Goal: Information Seeking & Learning: Learn about a topic

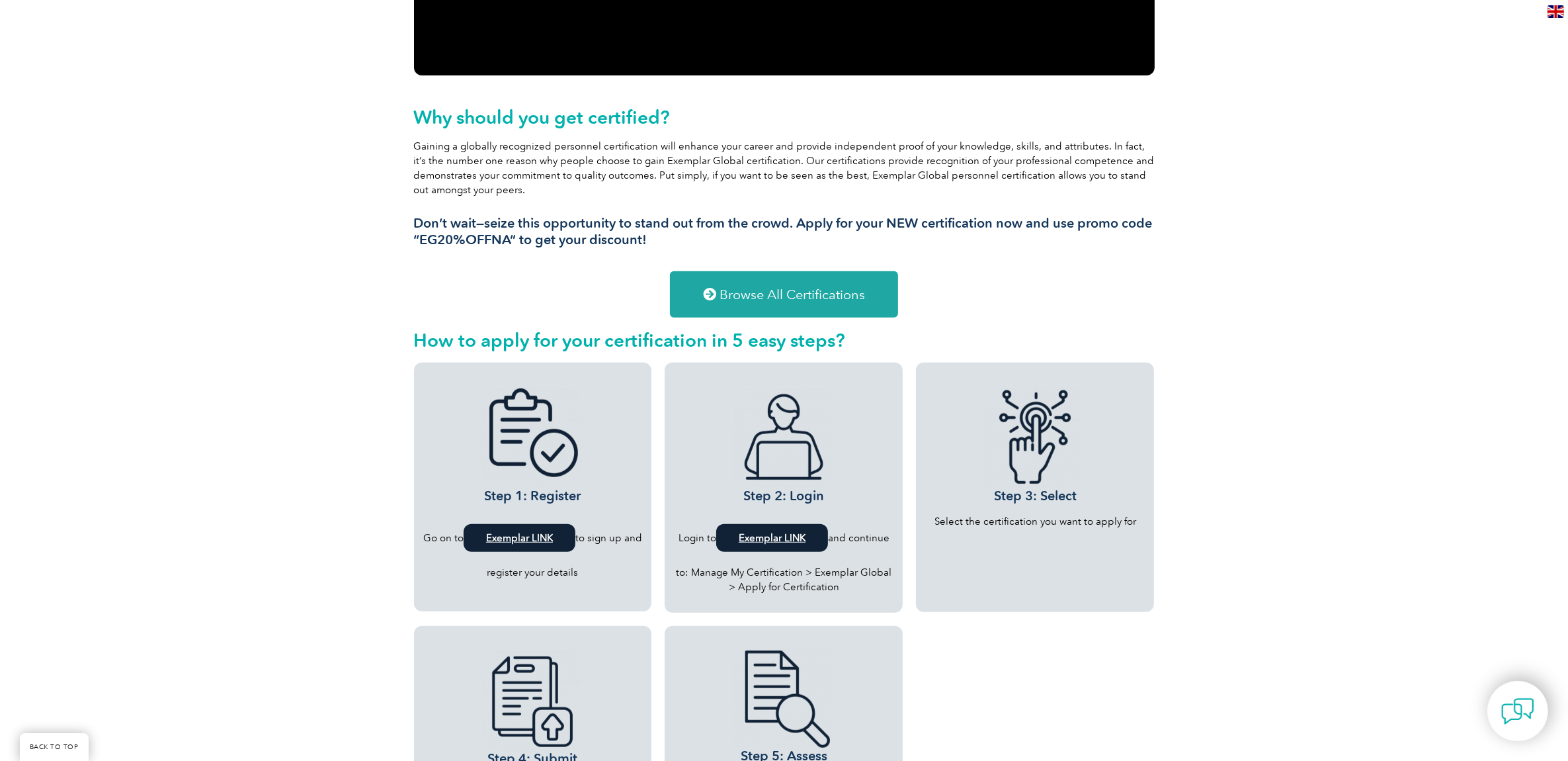
scroll to position [768, 0]
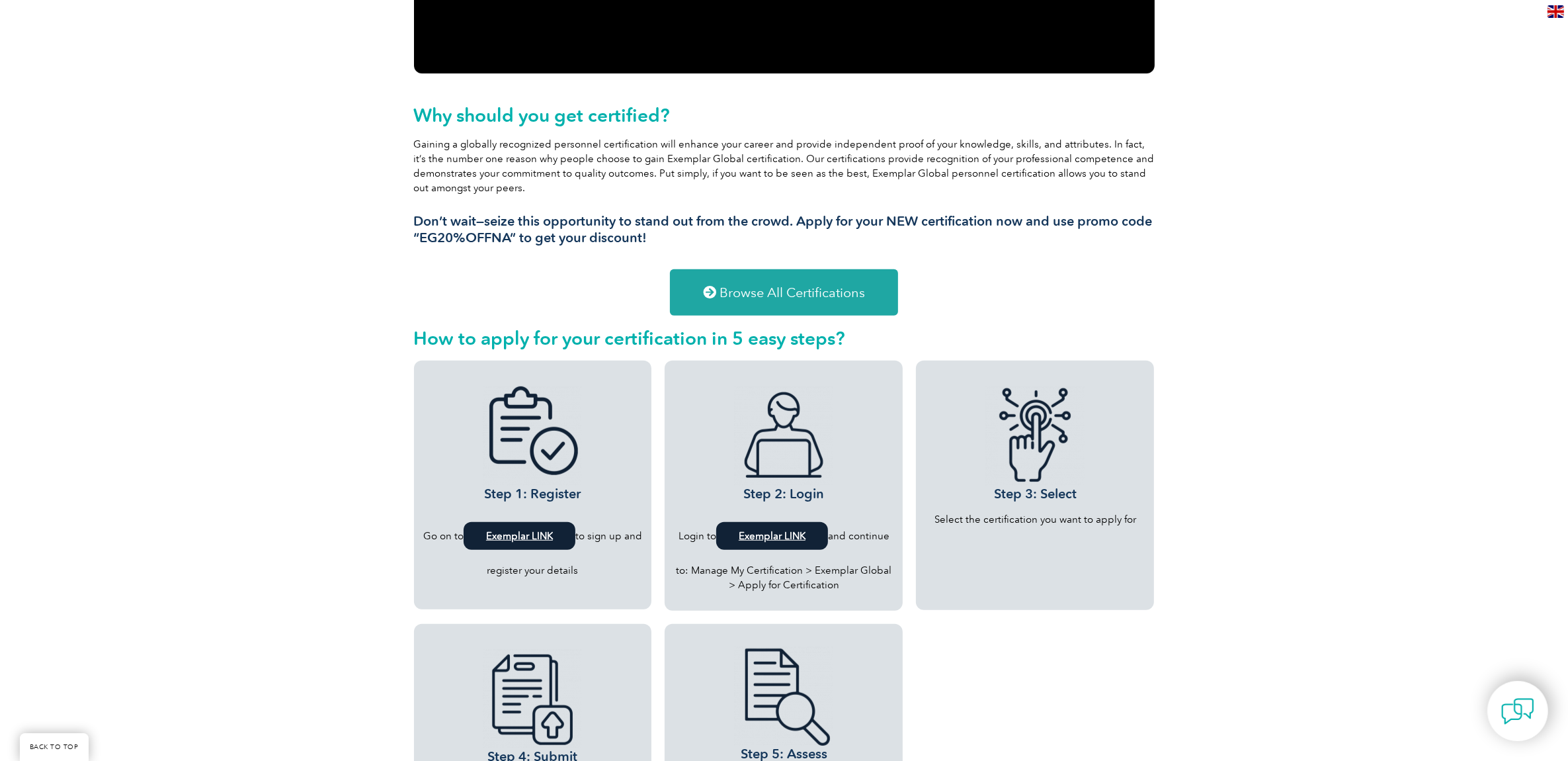
click at [523, 531] on b "Exemplar LINK" at bounding box center [519, 536] width 67 height 12
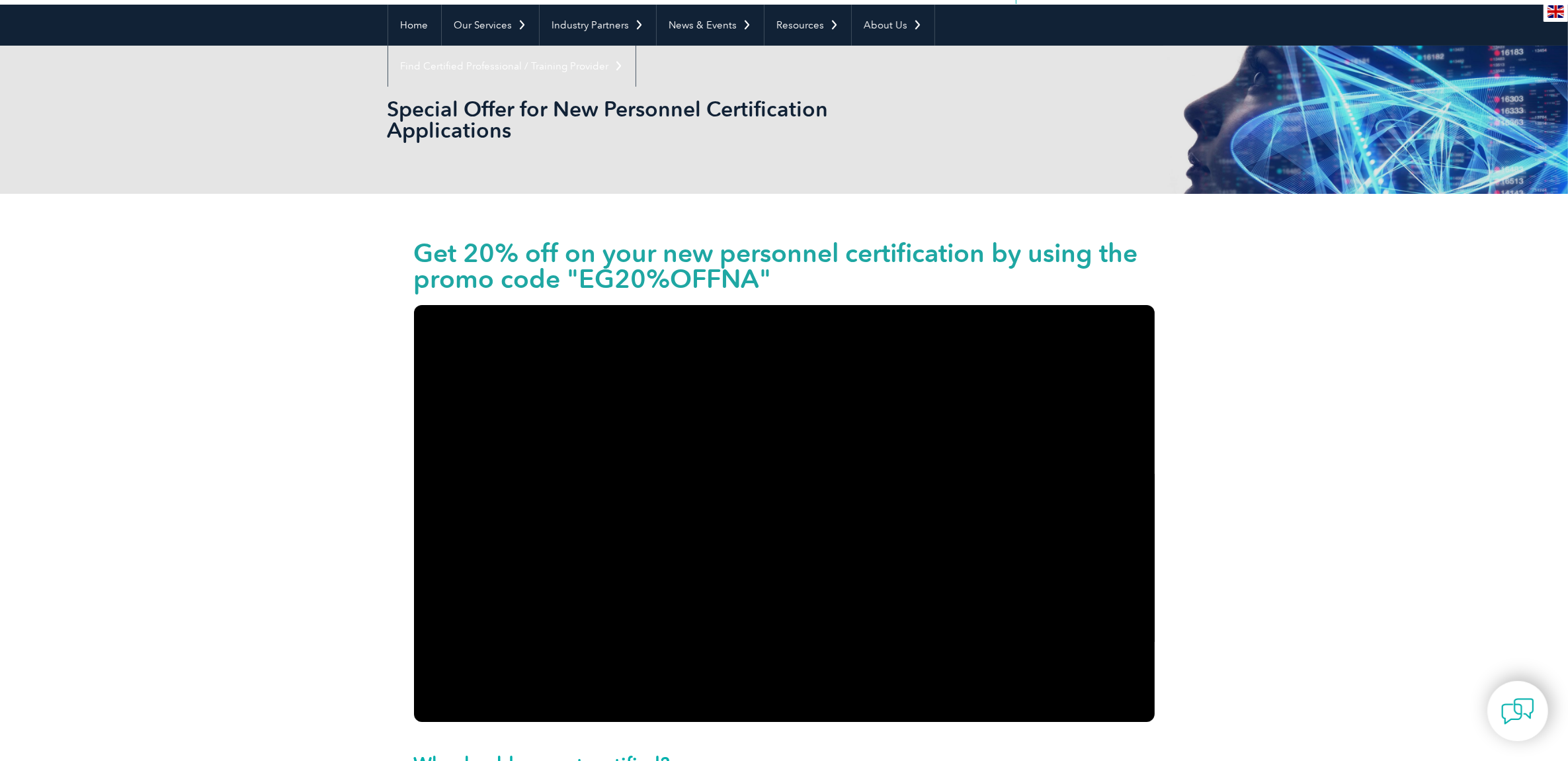
scroll to position [0, 0]
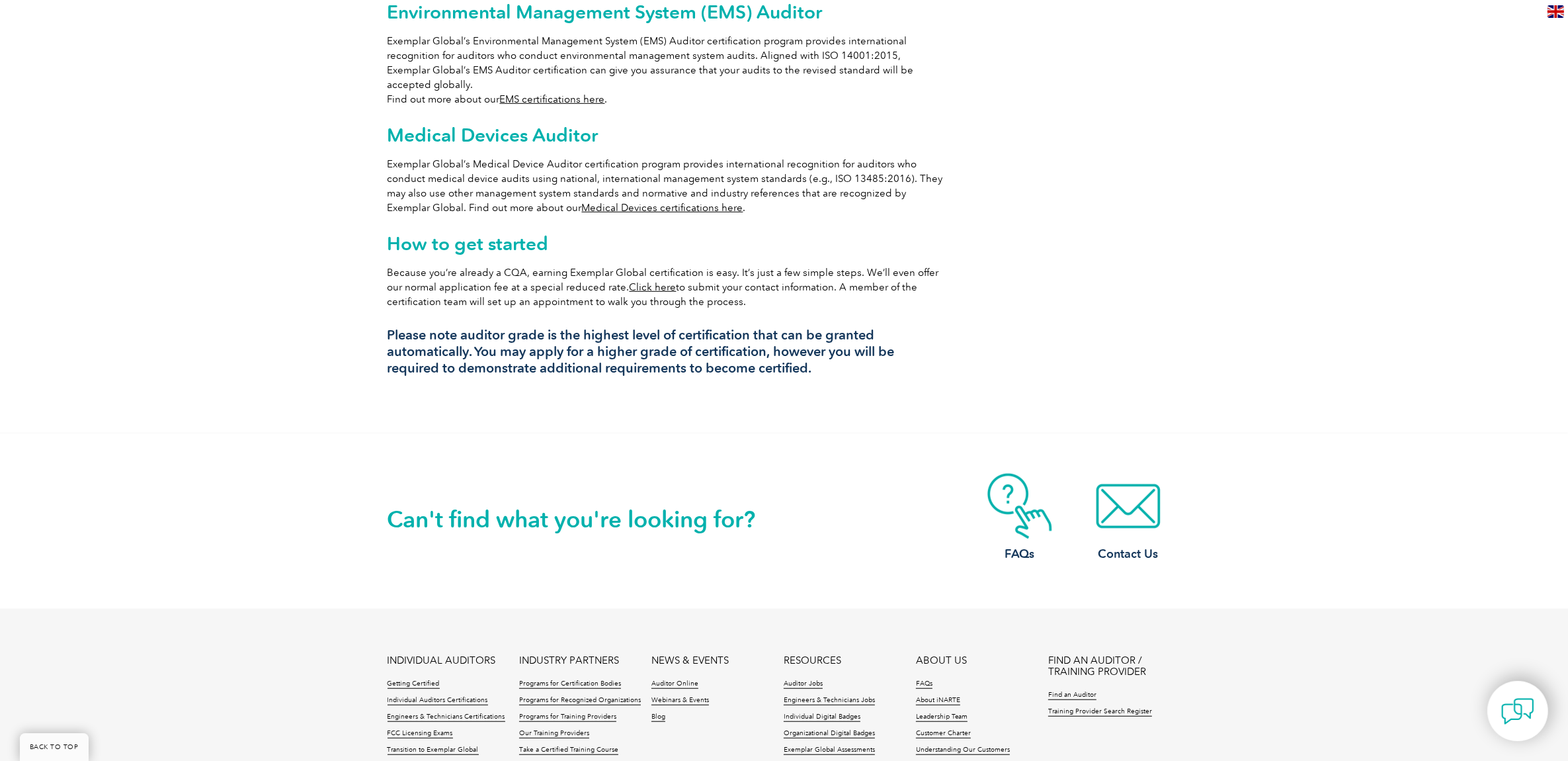
scroll to position [1229, 0]
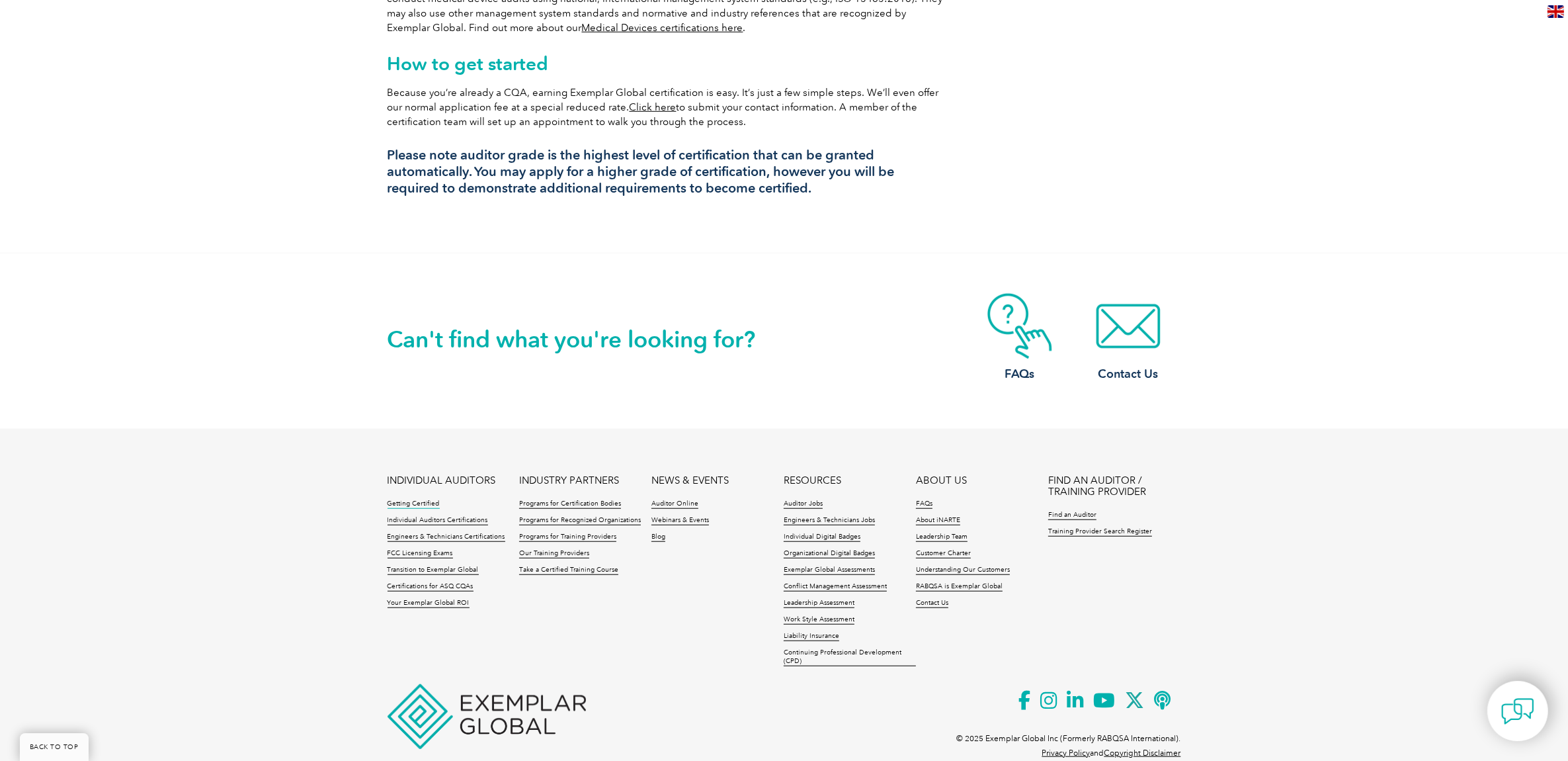
click at [414, 499] on link "Getting Certified" at bounding box center [414, 504] width 53 height 9
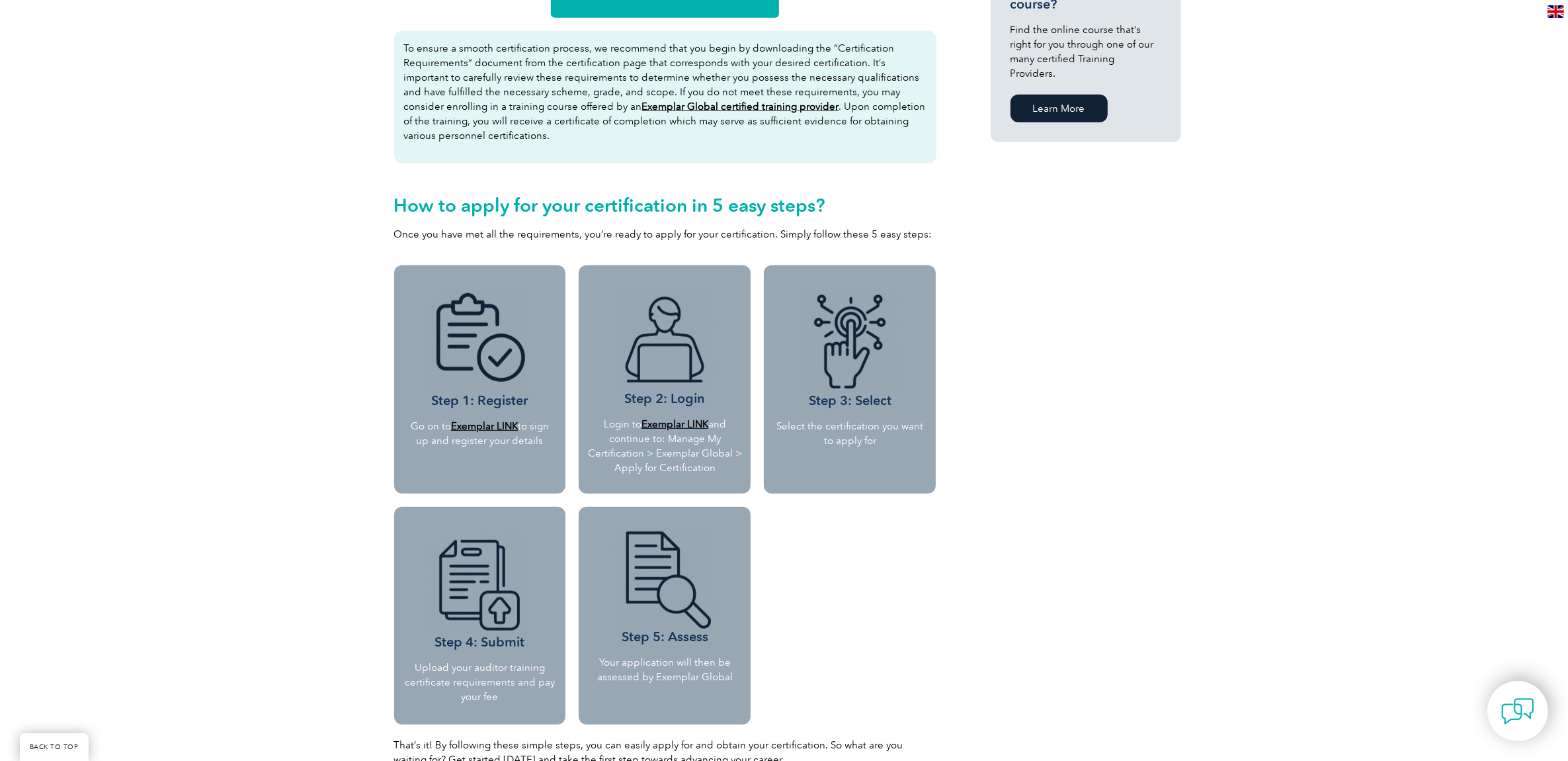
scroll to position [993, 0]
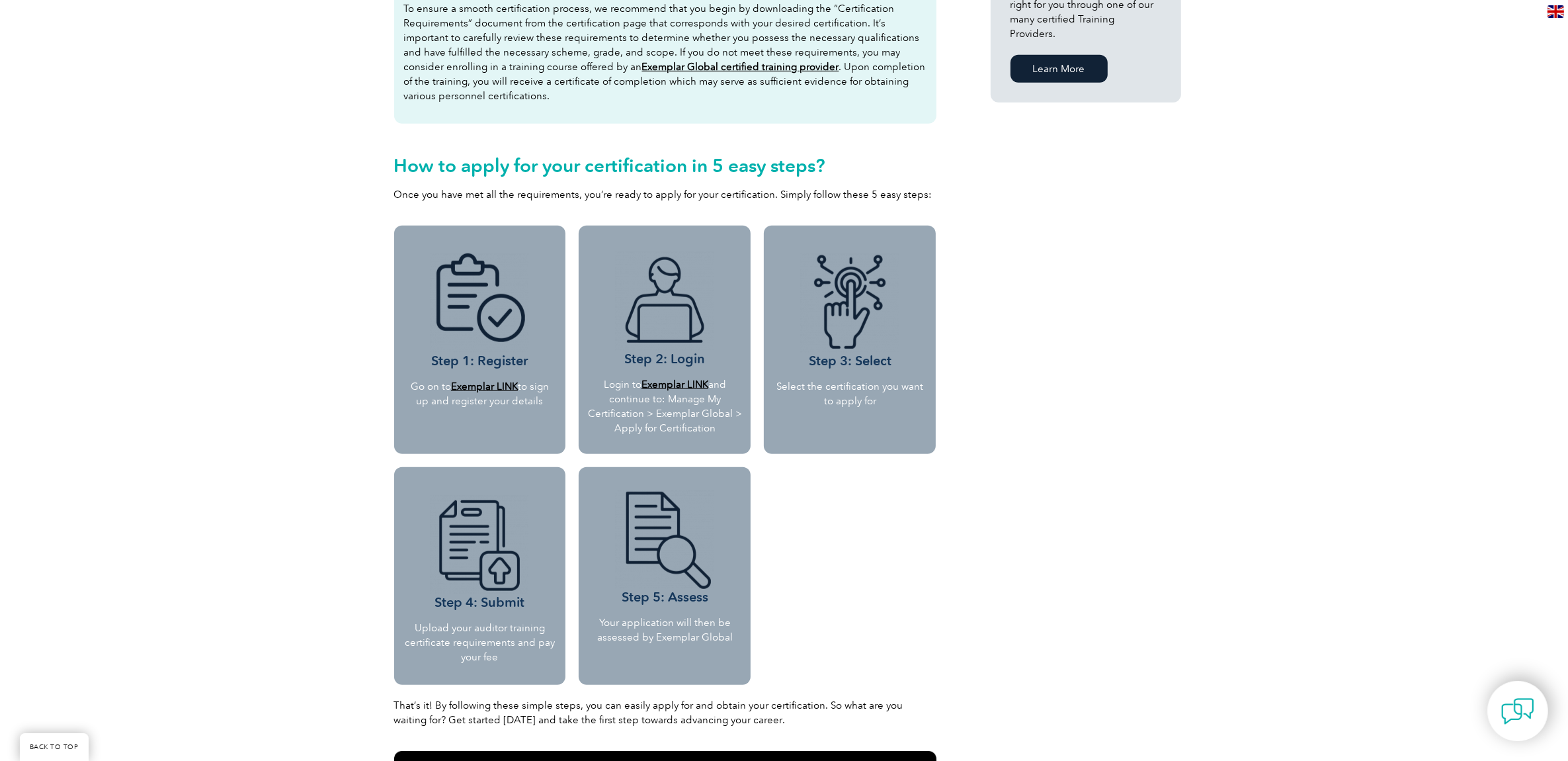
click at [461, 384] on b "Exemplar LINK" at bounding box center [484, 386] width 67 height 12
